Goal: Task Accomplishment & Management: Use online tool/utility

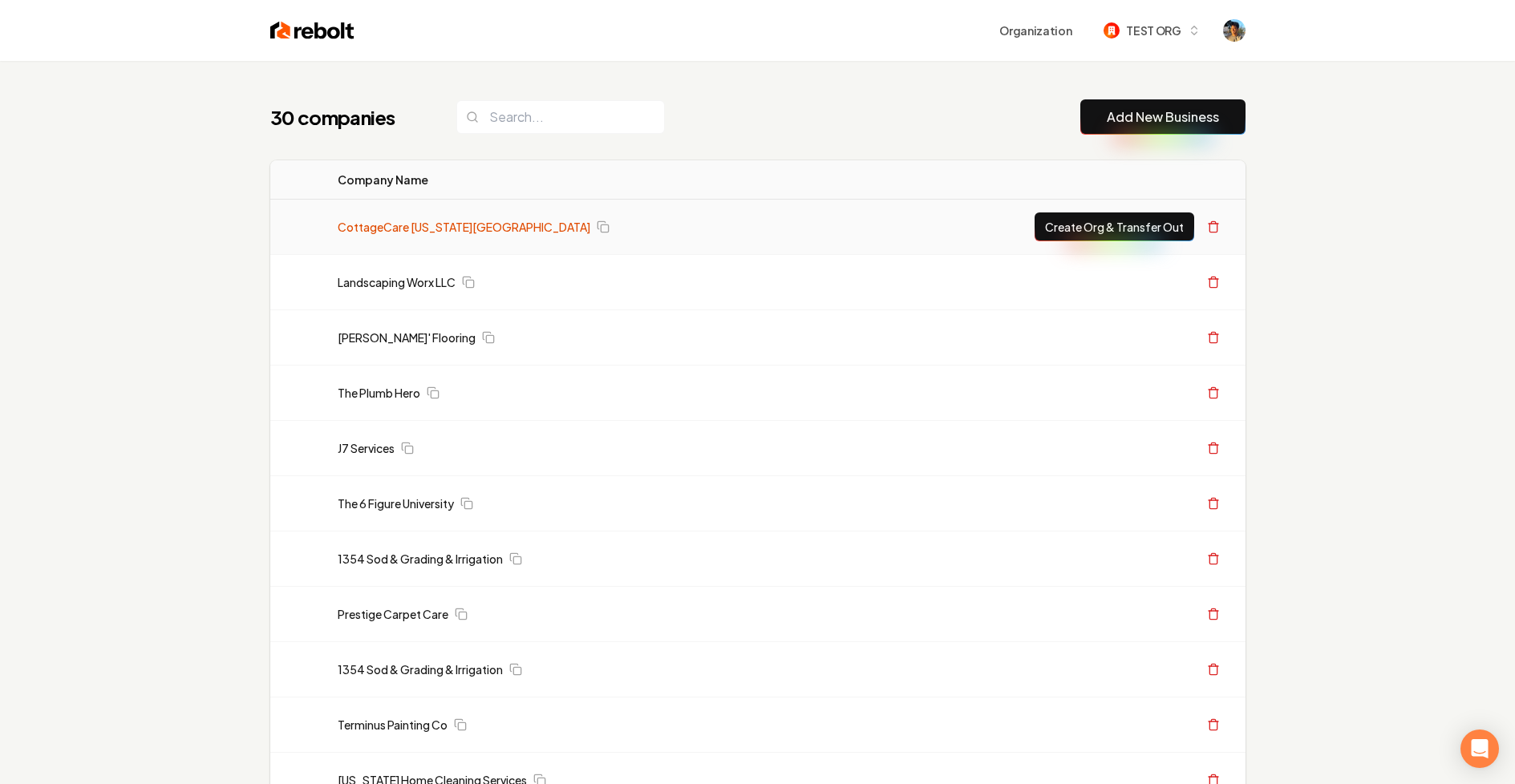
click at [446, 224] on link "CottageCare [US_STATE][GEOGRAPHIC_DATA]" at bounding box center [463, 226] width 253 height 16
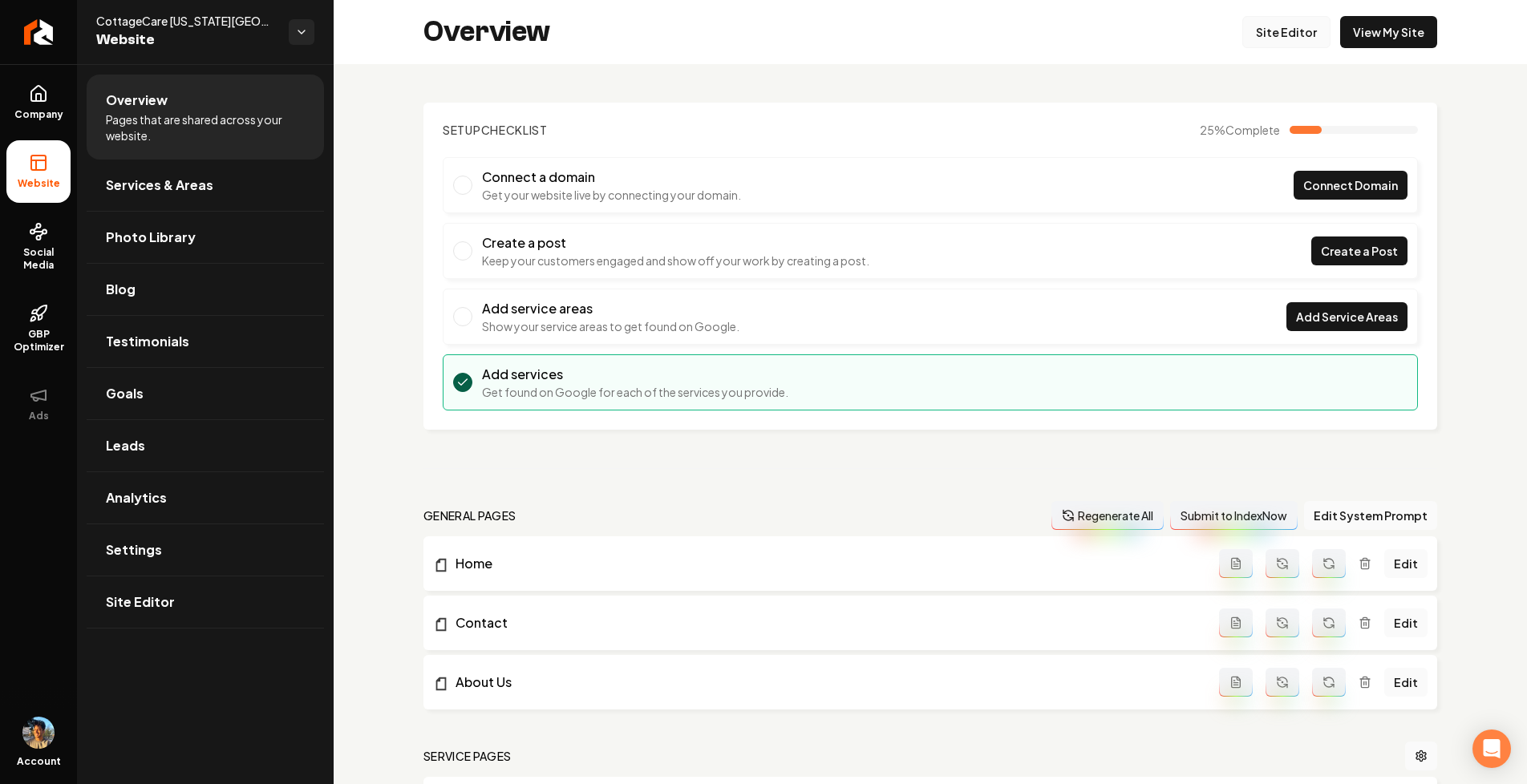
click at [1286, 38] on link "Site Editor" at bounding box center [1286, 31] width 88 height 32
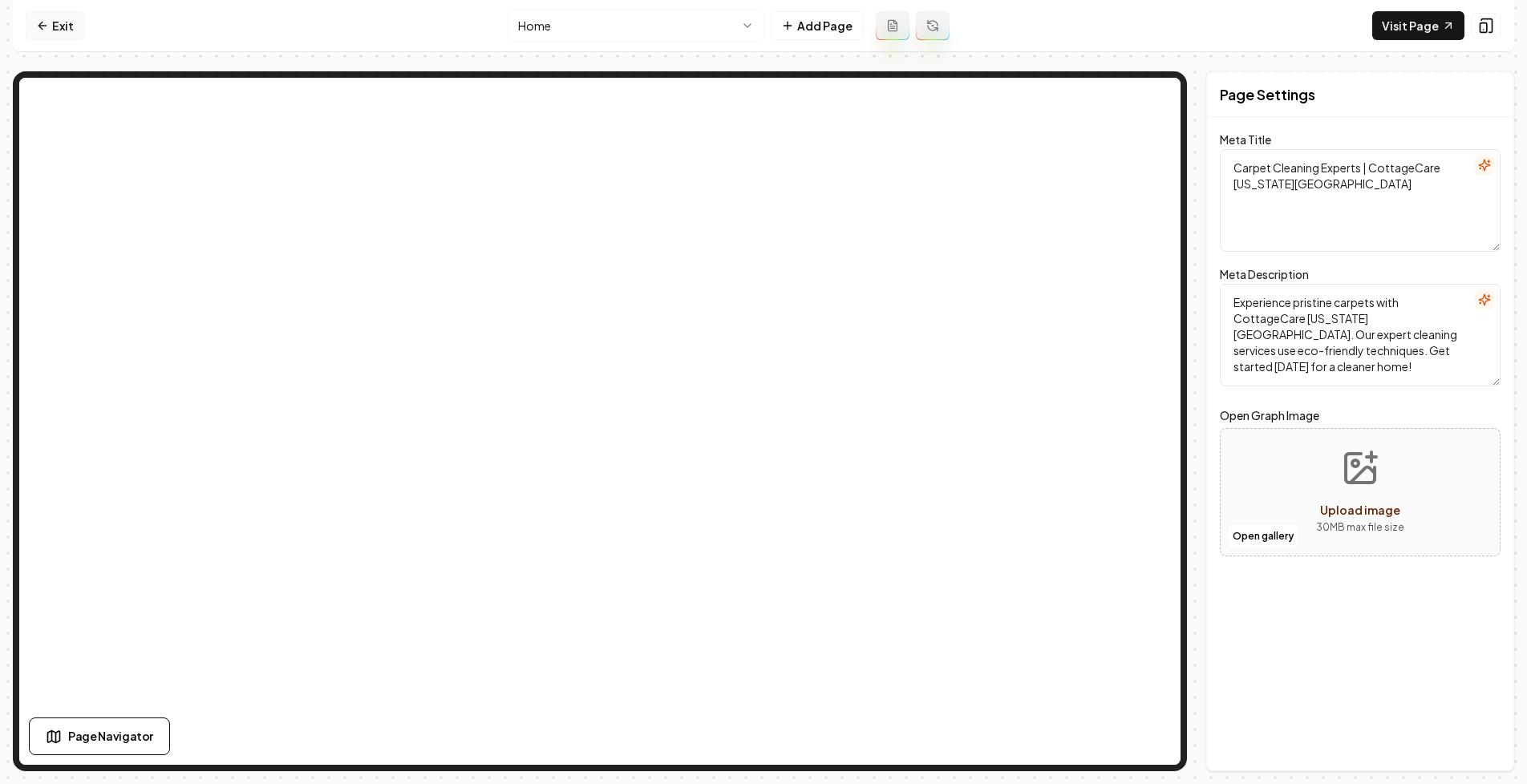
click at [62, 23] on link "Exit" at bounding box center [55, 26] width 59 height 29
